Goal: Task Accomplishment & Management: Use online tool/utility

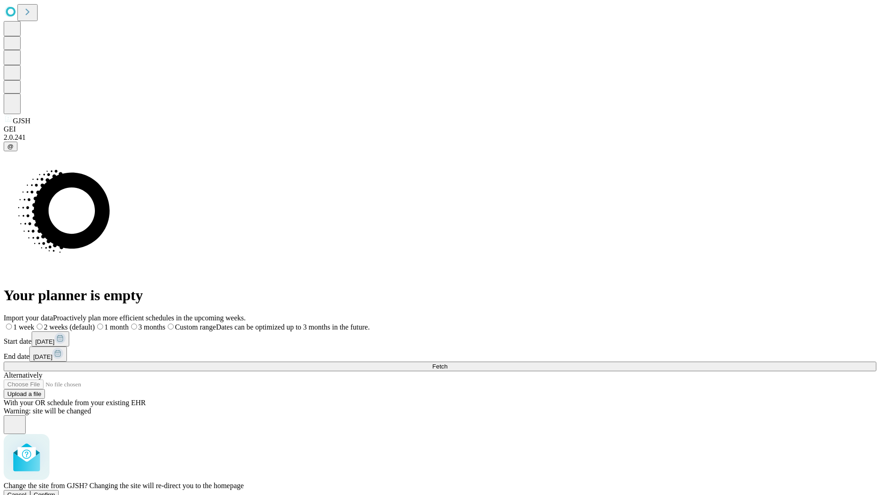
click at [55, 491] on span "Confirm" at bounding box center [45, 494] width 22 height 7
click at [83, 323] on label "2 weeks (default)" at bounding box center [55, 327] width 55 height 8
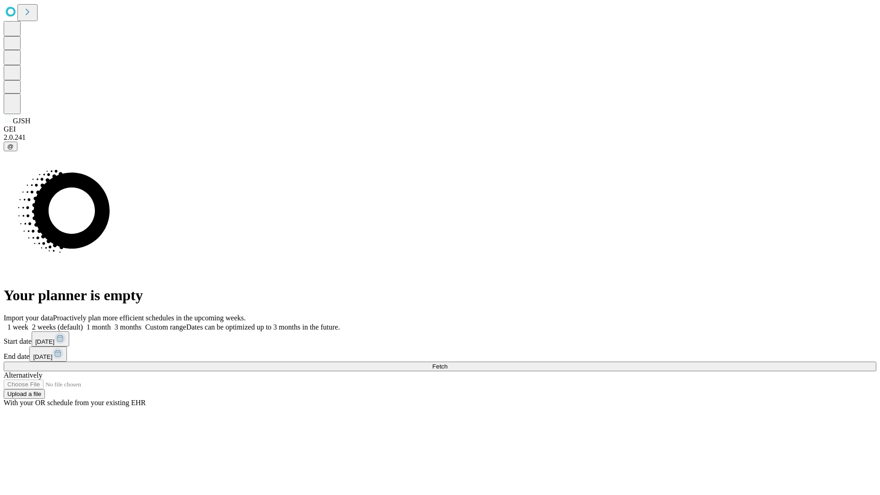
click at [447, 363] on span "Fetch" at bounding box center [439, 366] width 15 height 7
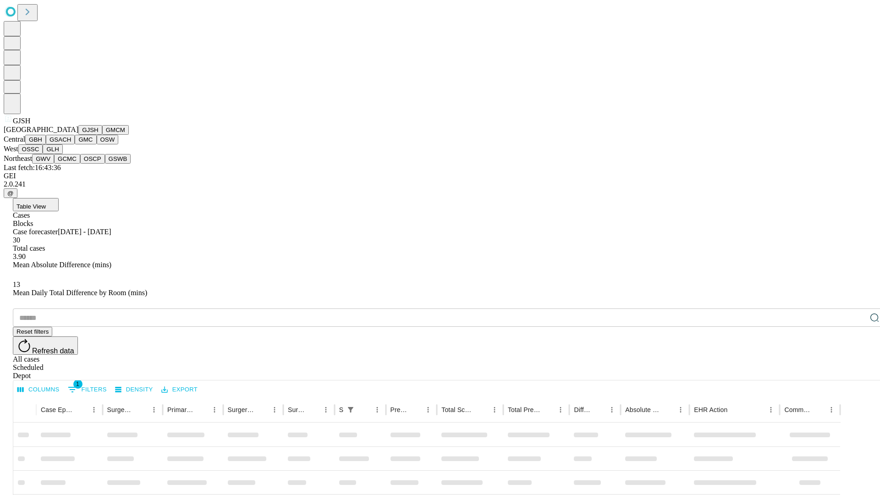
click at [102, 135] on button "GMCM" at bounding box center [115, 130] width 27 height 10
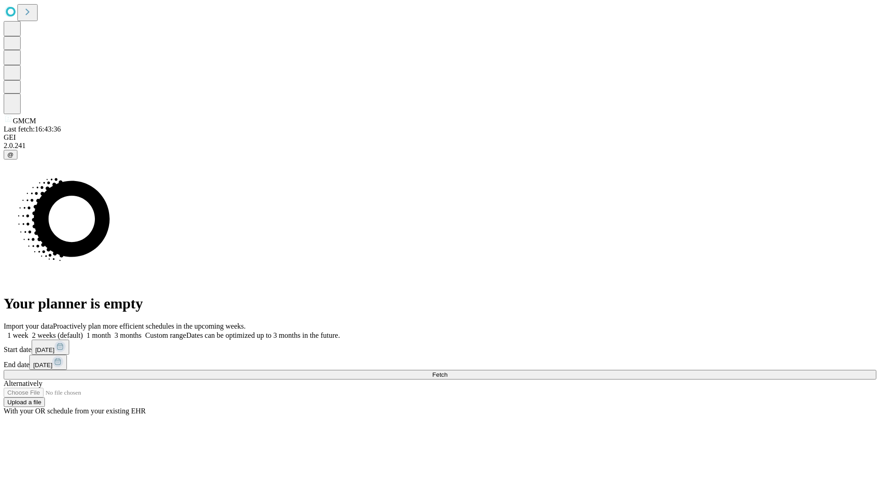
click at [83, 331] on label "2 weeks (default)" at bounding box center [55, 335] width 55 height 8
click at [447, 371] on span "Fetch" at bounding box center [439, 374] width 15 height 7
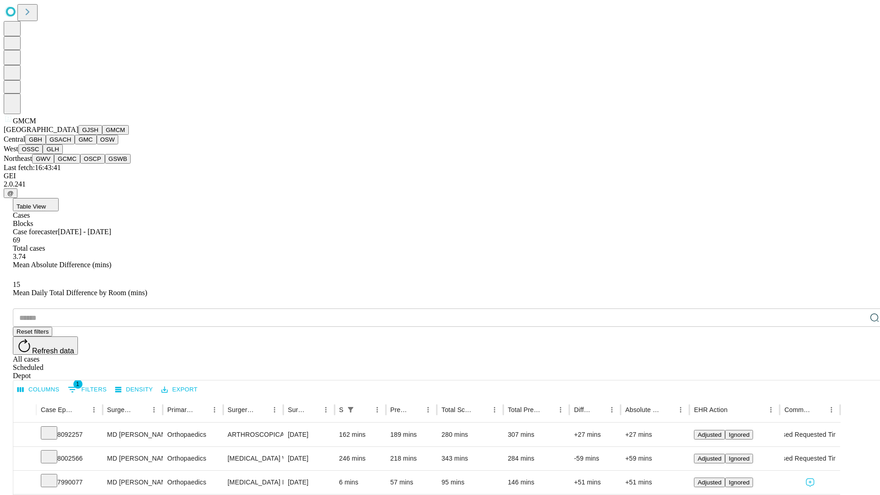
click at [46, 144] on button "GBH" at bounding box center [35, 140] width 21 height 10
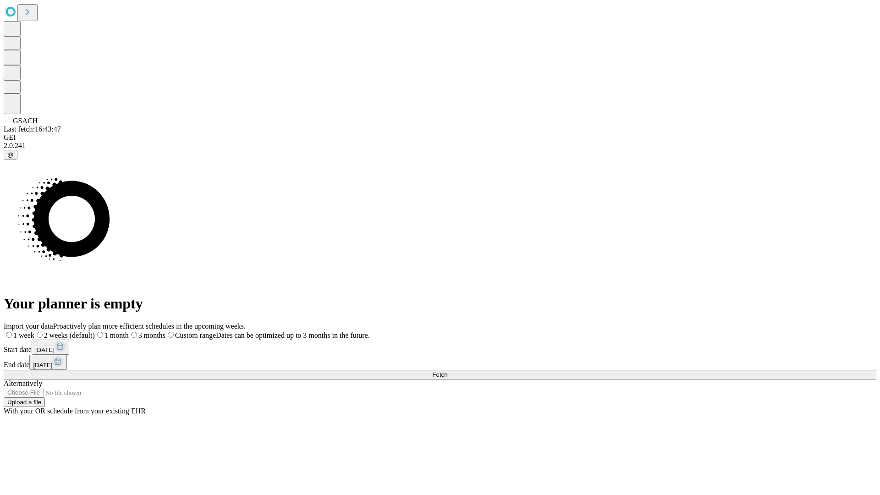
click at [95, 331] on label "2 weeks (default)" at bounding box center [64, 335] width 60 height 8
click at [447, 371] on span "Fetch" at bounding box center [439, 374] width 15 height 7
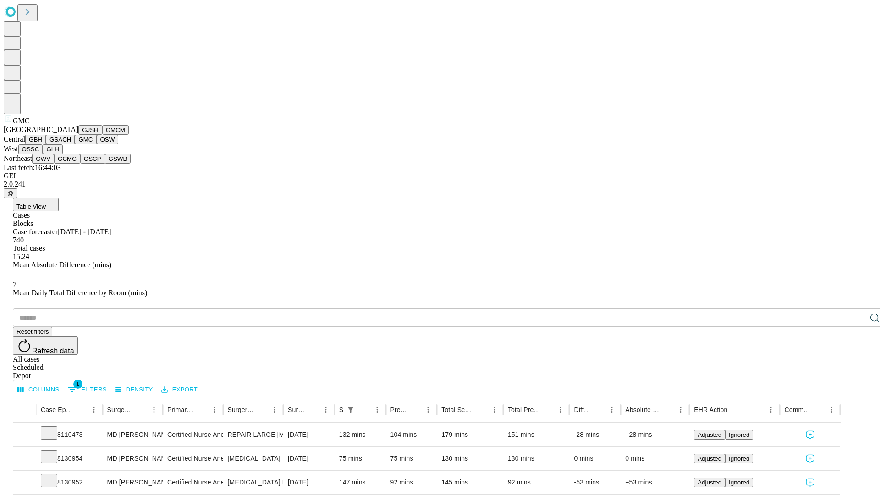
click at [97, 144] on button "OSW" at bounding box center [108, 140] width 22 height 10
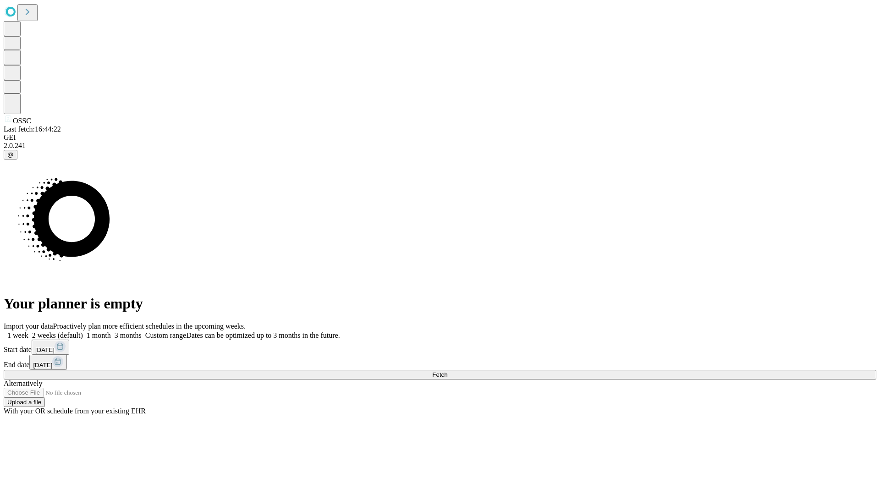
click at [83, 331] on label "2 weeks (default)" at bounding box center [55, 335] width 55 height 8
click at [447, 371] on span "Fetch" at bounding box center [439, 374] width 15 height 7
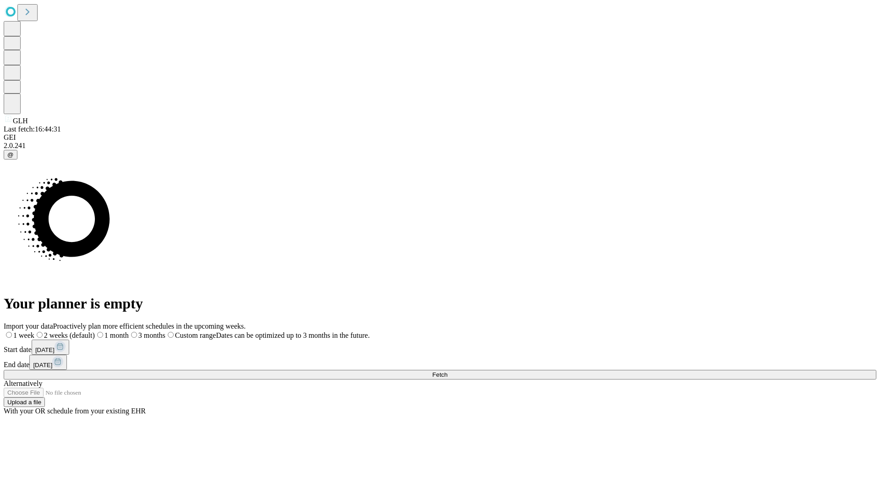
click at [95, 331] on label "2 weeks (default)" at bounding box center [64, 335] width 60 height 8
click at [447, 371] on span "Fetch" at bounding box center [439, 374] width 15 height 7
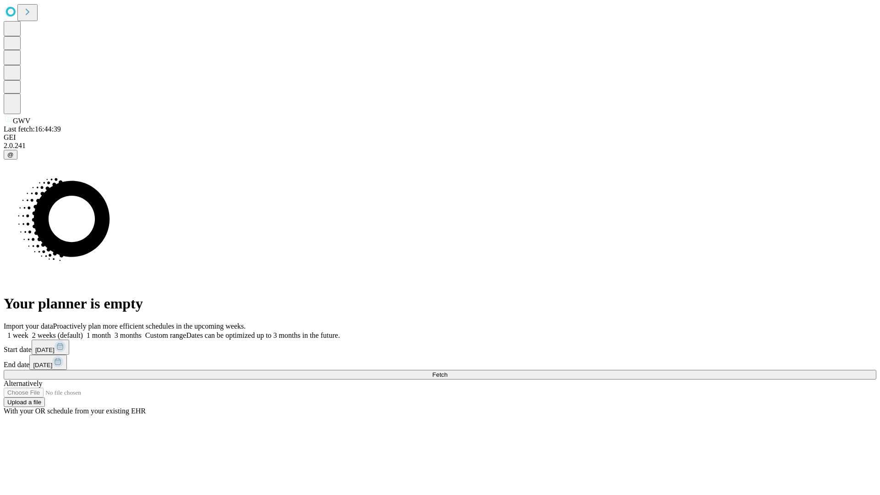
click at [83, 331] on label "2 weeks (default)" at bounding box center [55, 335] width 55 height 8
click at [447, 371] on span "Fetch" at bounding box center [439, 374] width 15 height 7
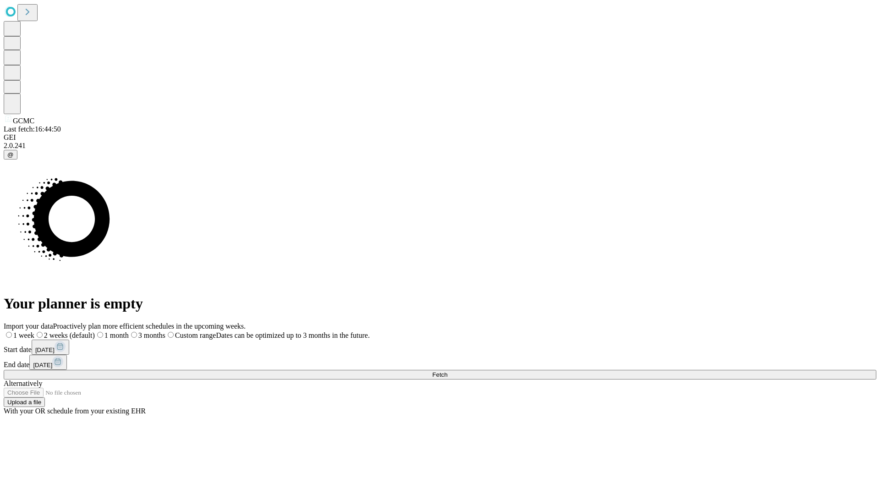
click at [95, 331] on label "2 weeks (default)" at bounding box center [64, 335] width 60 height 8
click at [447, 371] on span "Fetch" at bounding box center [439, 374] width 15 height 7
